Goal: Information Seeking & Learning: Find specific fact

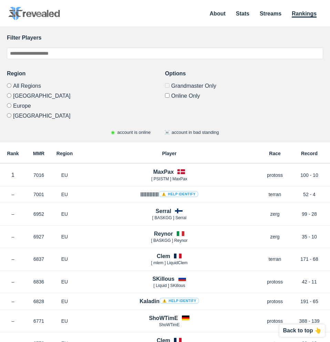
click at [19, 106] on label "Europe" at bounding box center [86, 105] width 158 height 10
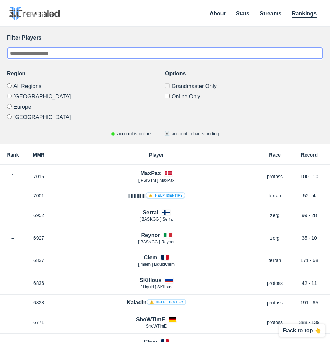
click at [76, 55] on input "text" at bounding box center [165, 53] width 316 height 12
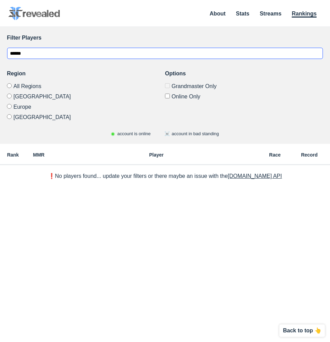
type input "******"
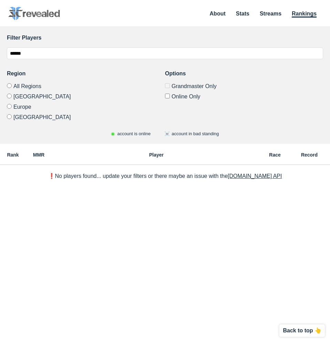
click at [23, 87] on label "All Regions" at bounding box center [86, 87] width 158 height 8
drag, startPoint x: 147, startPoint y: 175, endPoint x: 169, endPoint y: 177, distance: 21.7
click at [169, 177] on p "❗️No players found... update your filters or there maybe an issue with the [DOM…" at bounding box center [165, 176] width 234 height 6
click at [242, 177] on link "[DOMAIN_NAME] API" at bounding box center [254, 176] width 54 height 6
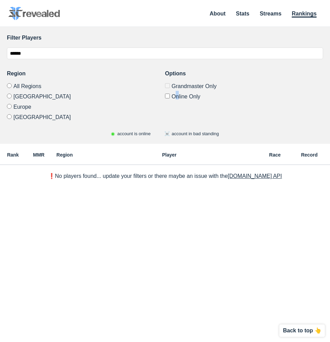
click at [177, 99] on div "Options Grandmaster Only Online Only" at bounding box center [244, 95] width 158 height 51
click at [170, 96] on label "Online Only" at bounding box center [244, 95] width 158 height 9
click at [252, 91] on label "Online Only" at bounding box center [244, 95] width 158 height 9
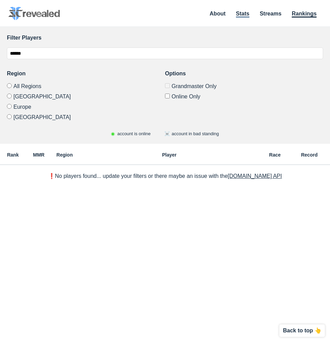
click at [247, 17] on link "Stats" at bounding box center [242, 14] width 13 height 7
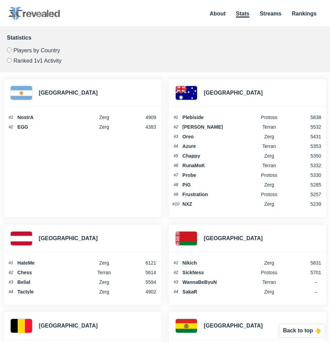
click at [44, 11] on img at bounding box center [34, 13] width 52 height 13
